Goal: Transaction & Acquisition: Subscribe to service/newsletter

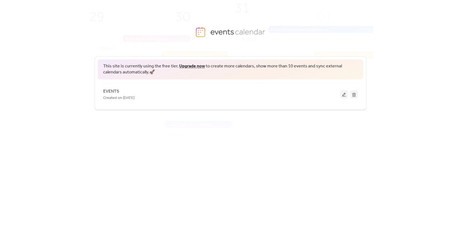
click at [193, 67] on link "Upgrade now" at bounding box center [192, 66] width 26 height 9
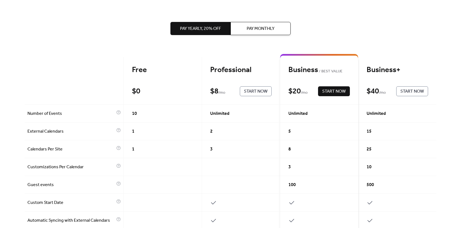
click at [250, 93] on span "Start Now" at bounding box center [256, 91] width 24 height 7
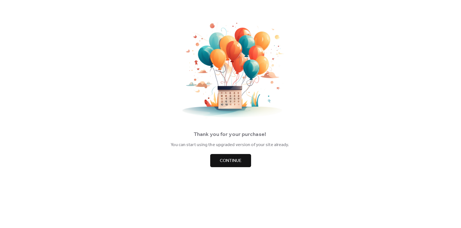
click at [228, 162] on span "Continue" at bounding box center [231, 161] width 22 height 7
